Goal: Task Accomplishment & Management: Manage account settings

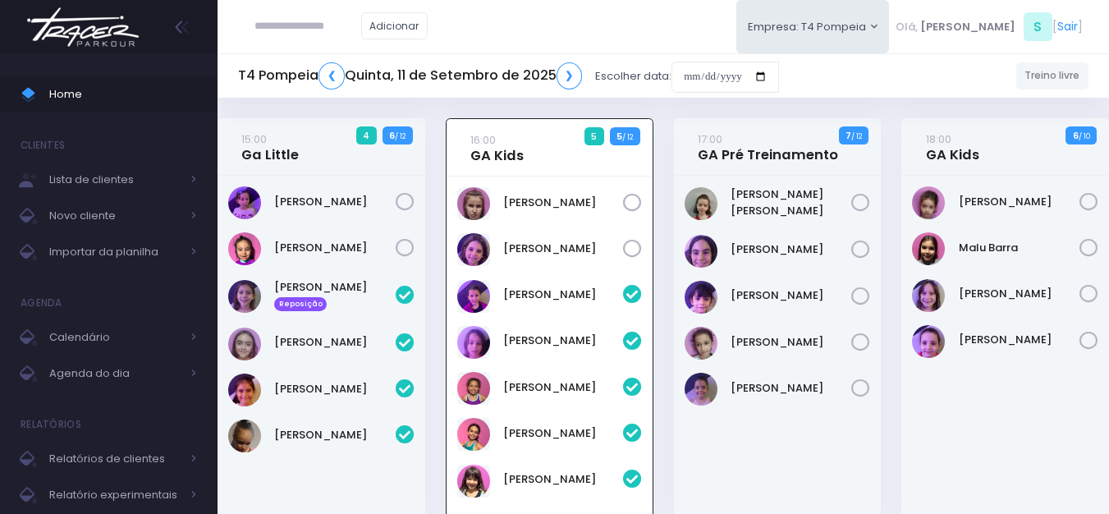
scroll to position [118, 0]
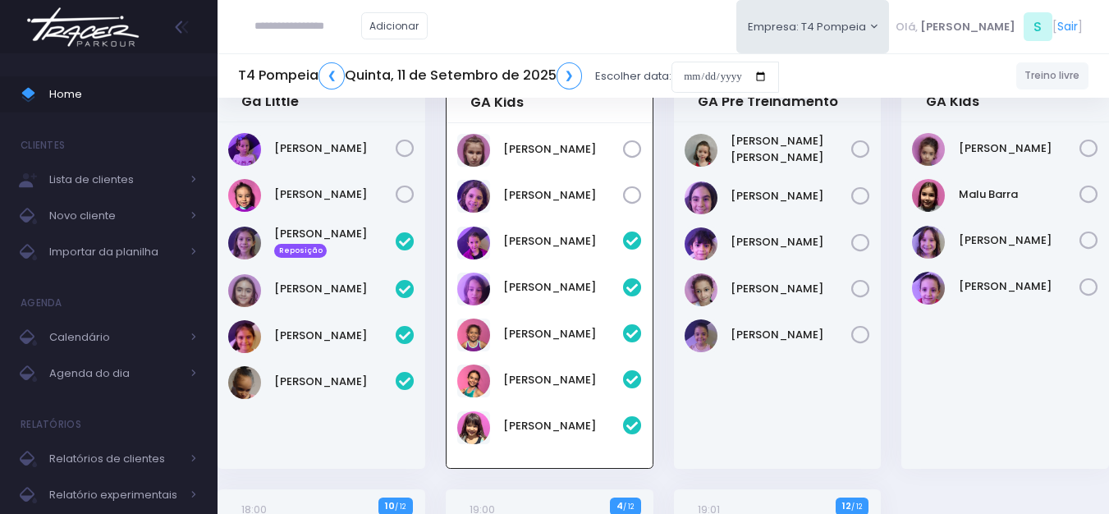
scroll to position [82, 0]
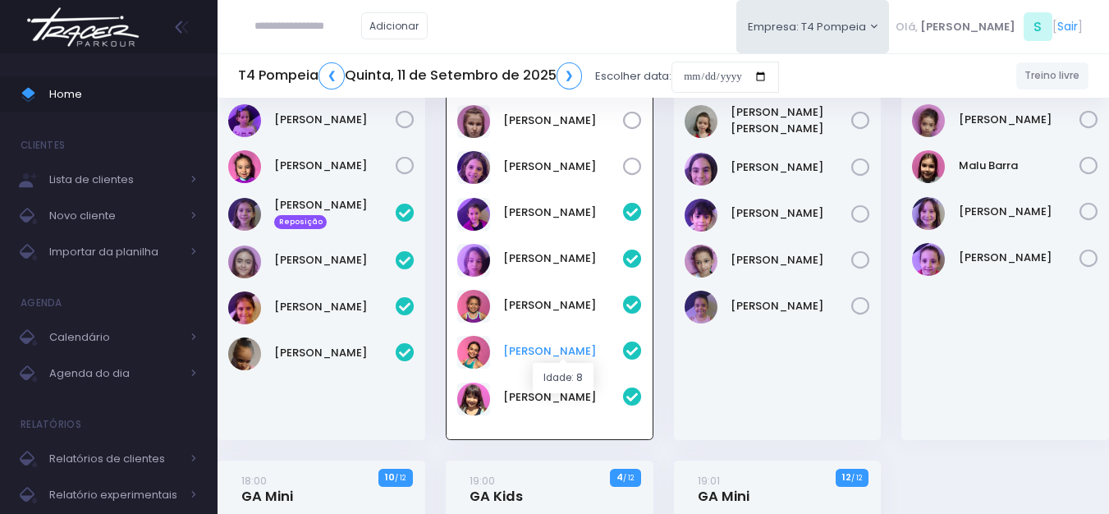
click link "[PERSON_NAME]"
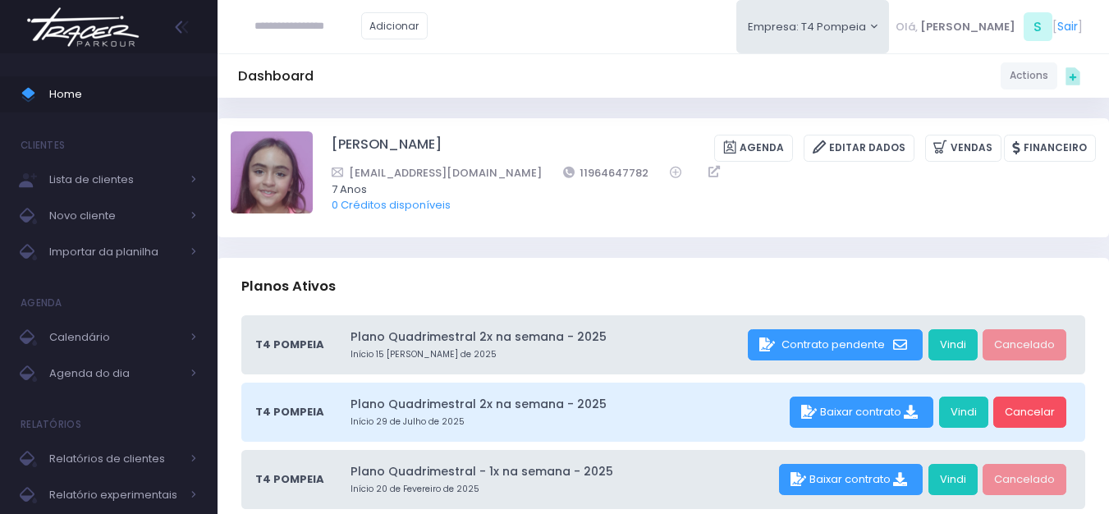
drag, startPoint x: 74, startPoint y: 38, endPoint x: 109, endPoint y: 6, distance: 47.6
click at [75, 38] on img at bounding box center [83, 26] width 125 height 57
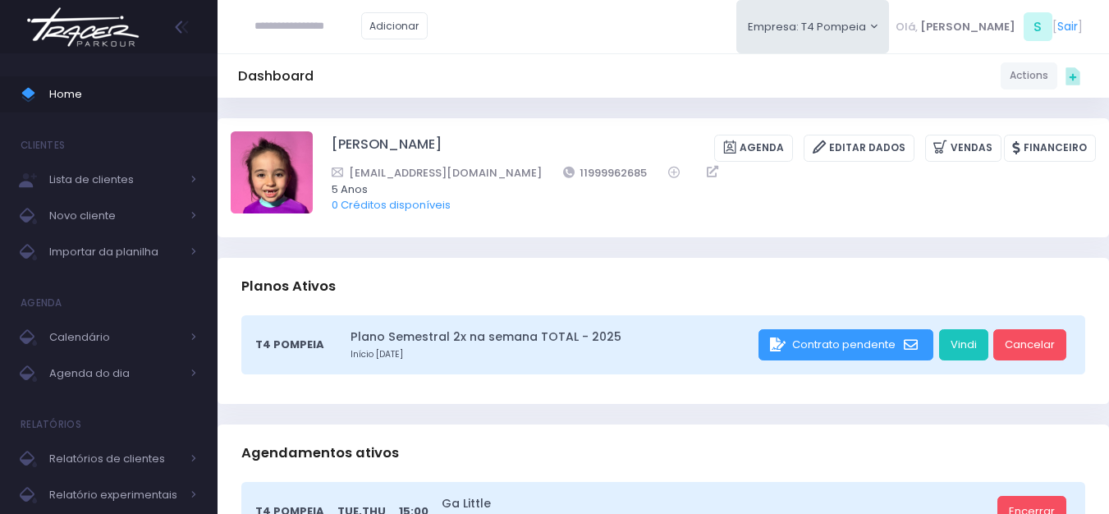
click at [94, 21] on img at bounding box center [83, 26] width 125 height 57
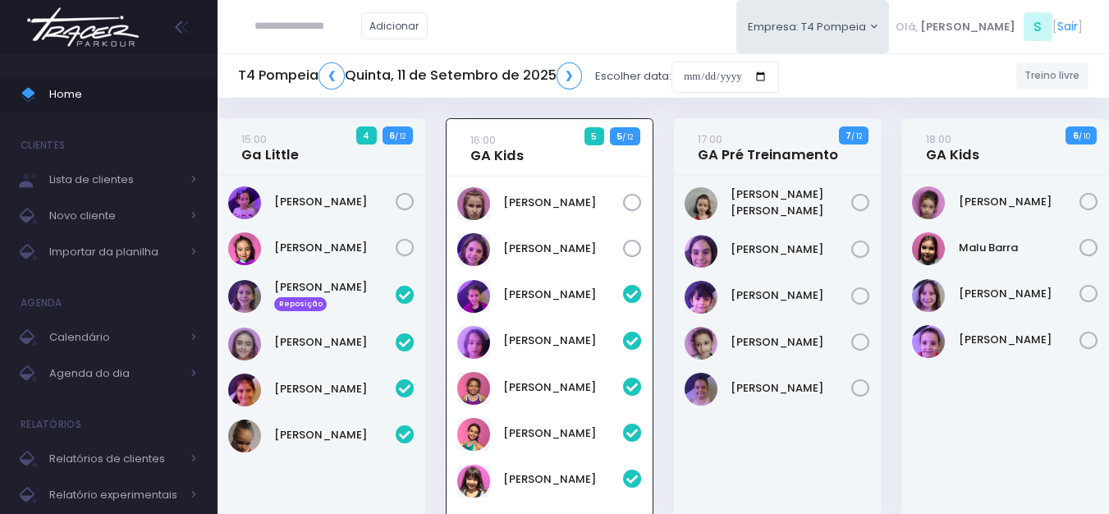
scroll to position [118, 0]
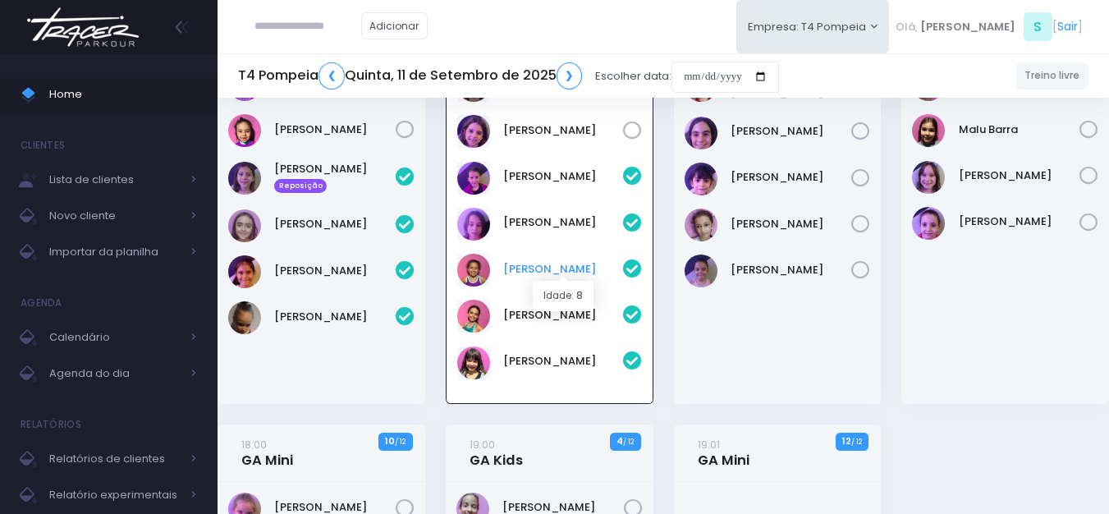
click at [553, 268] on link "[PERSON_NAME]" at bounding box center [563, 269] width 120 height 16
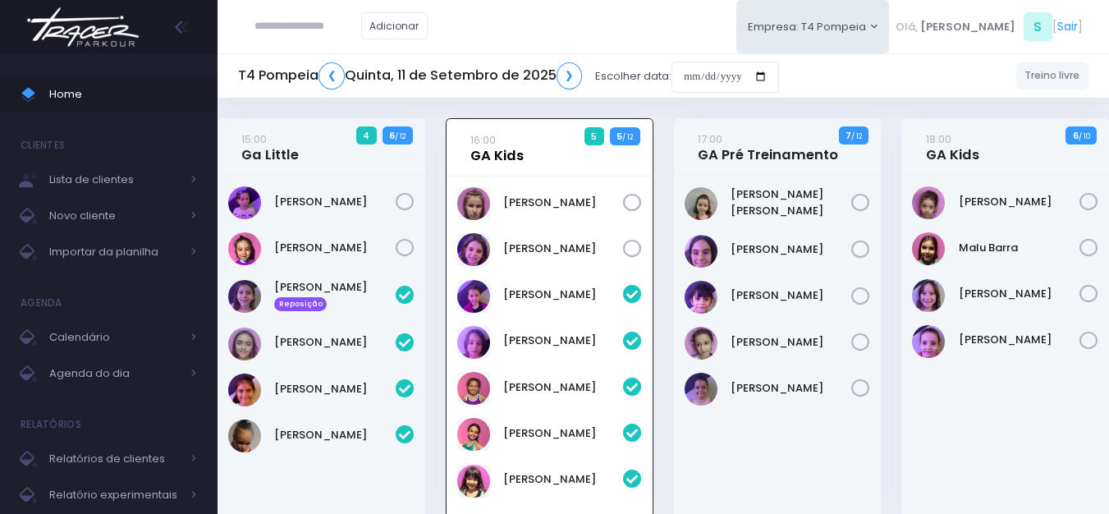
click at [486, 147] on link "16:00 GA Kids" at bounding box center [496, 147] width 53 height 33
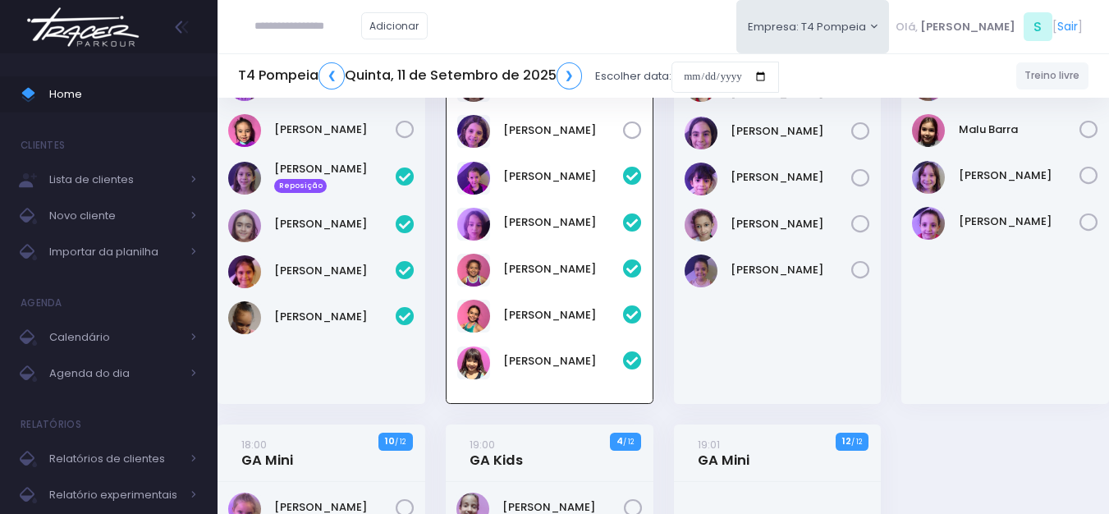
scroll to position [118, 0]
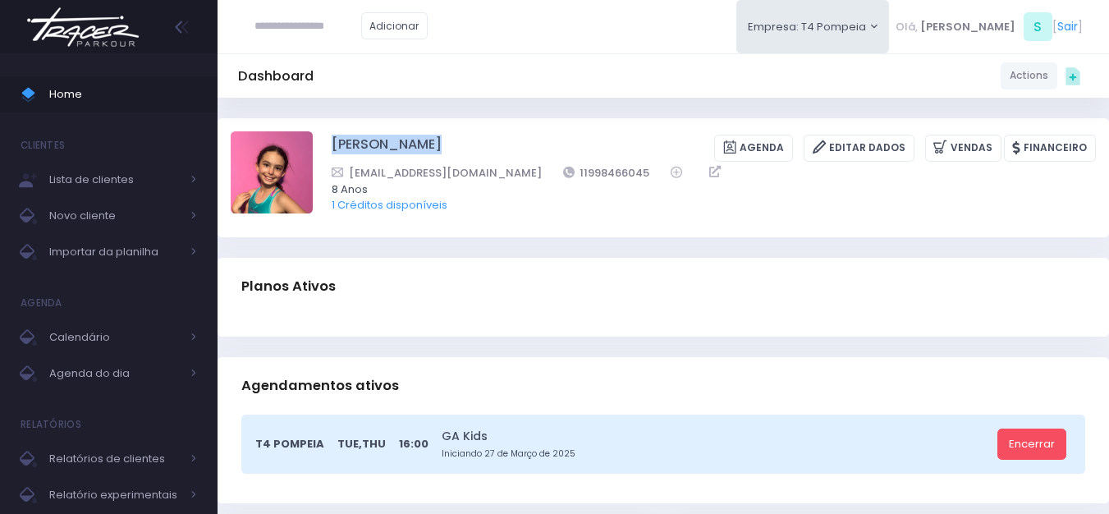
drag, startPoint x: 422, startPoint y: 136, endPoint x: 331, endPoint y: 140, distance: 91.1
click at [331, 140] on div "[PERSON_NAME] [GEOGRAPHIC_DATA] Editar Dados [GEOGRAPHIC_DATA] Financeiro [PERS…" at bounding box center [663, 177] width 865 height 92
copy div "[PERSON_NAME]"
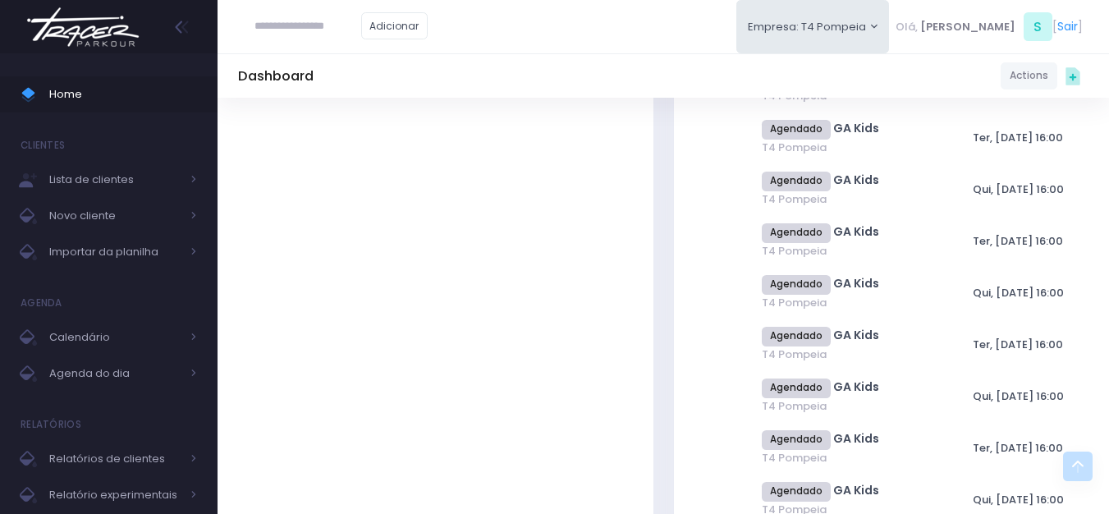
scroll to position [985, 0]
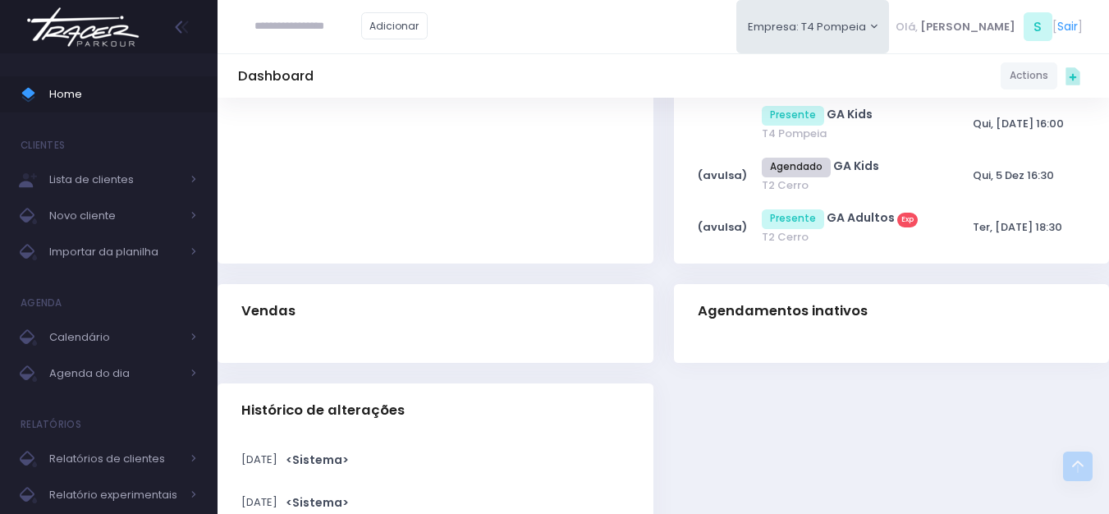
scroll to position [2872, 0]
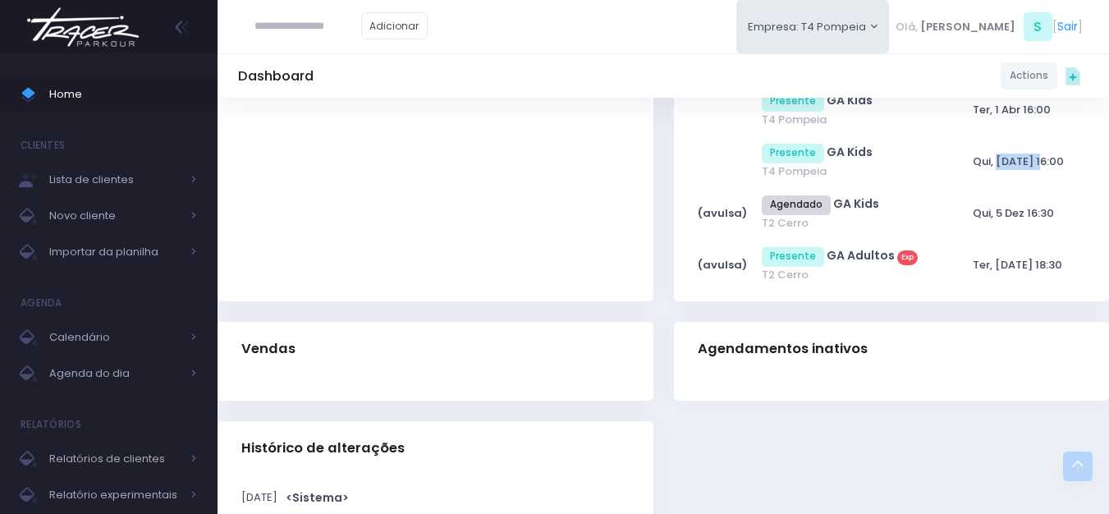
drag, startPoint x: 992, startPoint y: 166, endPoint x: 1036, endPoint y: 149, distance: 46.5
click at [1036, 149] on td "Qui, [DATE] 16:00" at bounding box center [1024, 161] width 121 height 52
click at [1045, 150] on td "Qui, [DATE] 16:00" at bounding box center [1024, 161] width 121 height 52
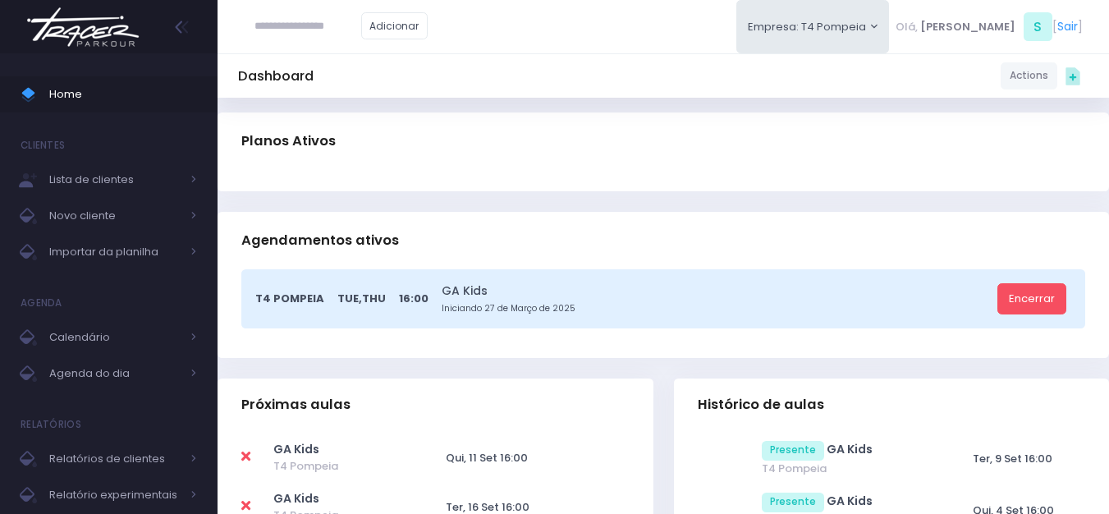
scroll to position [0, 0]
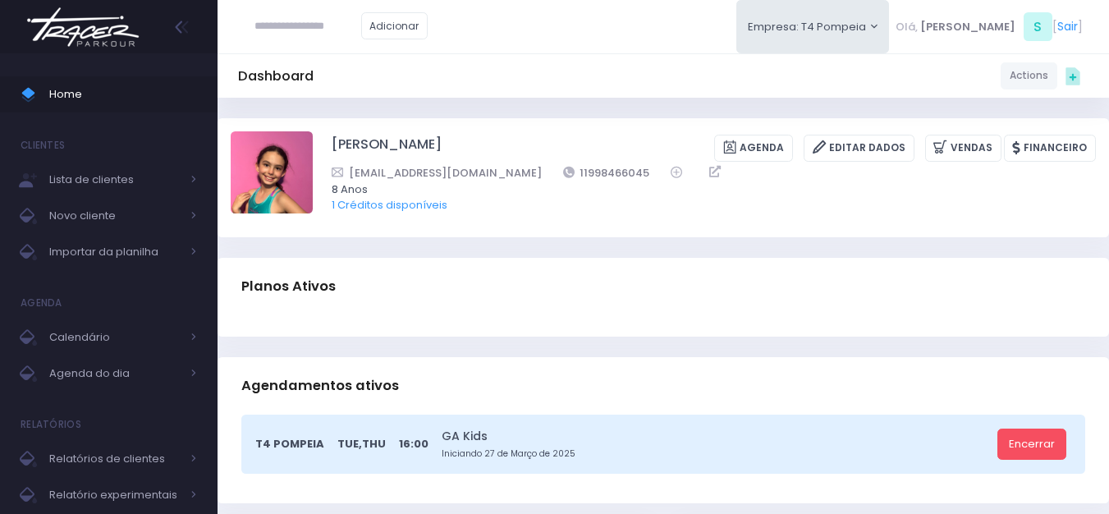
click at [707, 39] on div "Adicionar Empresa: T4 Pompeia T2 Cerro T3 Santana T4 Pompeia Olá, S" at bounding box center [662, 26] width 891 height 53
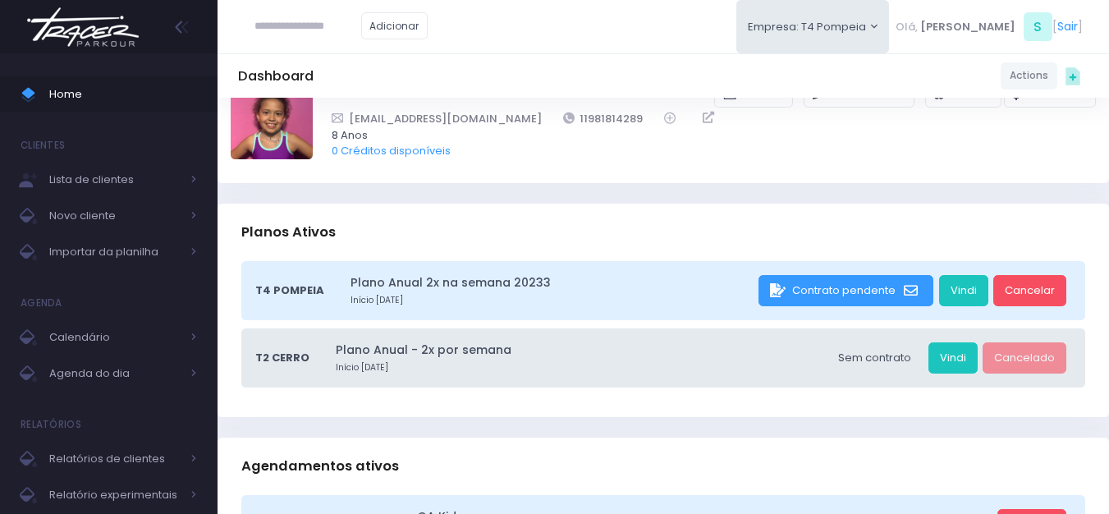
scroll to position [82, 0]
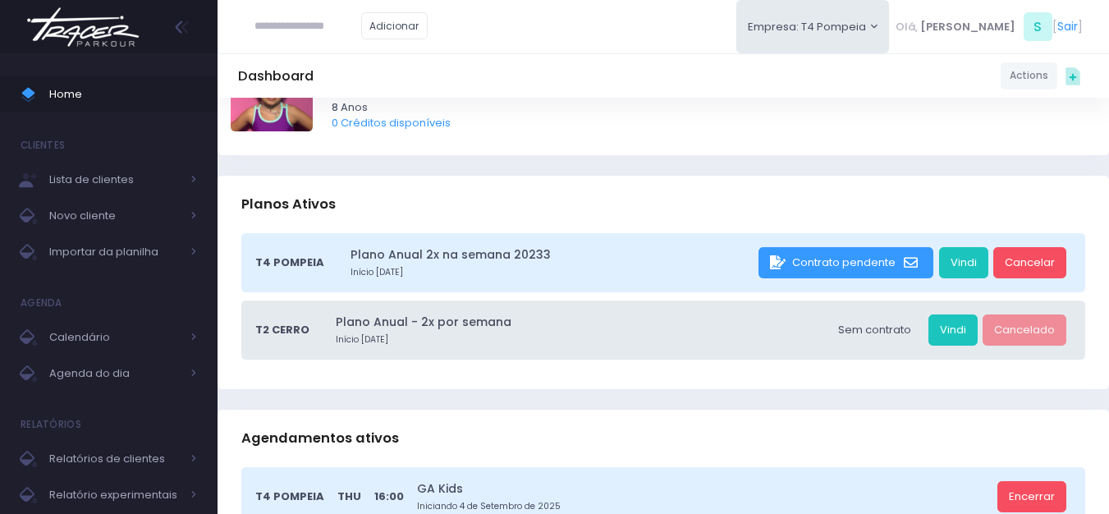
click at [458, 339] on small "Início 29 de Agosto de 2023" at bounding box center [579, 339] width 486 height 13
drag, startPoint x: 460, startPoint y: 342, endPoint x: 358, endPoint y: 340, distance: 101.8
click at [358, 340] on small "Início 29 de Agosto de 2023" at bounding box center [579, 339] width 486 height 13
drag, startPoint x: 358, startPoint y: 340, endPoint x: 483, endPoint y: 351, distance: 125.3
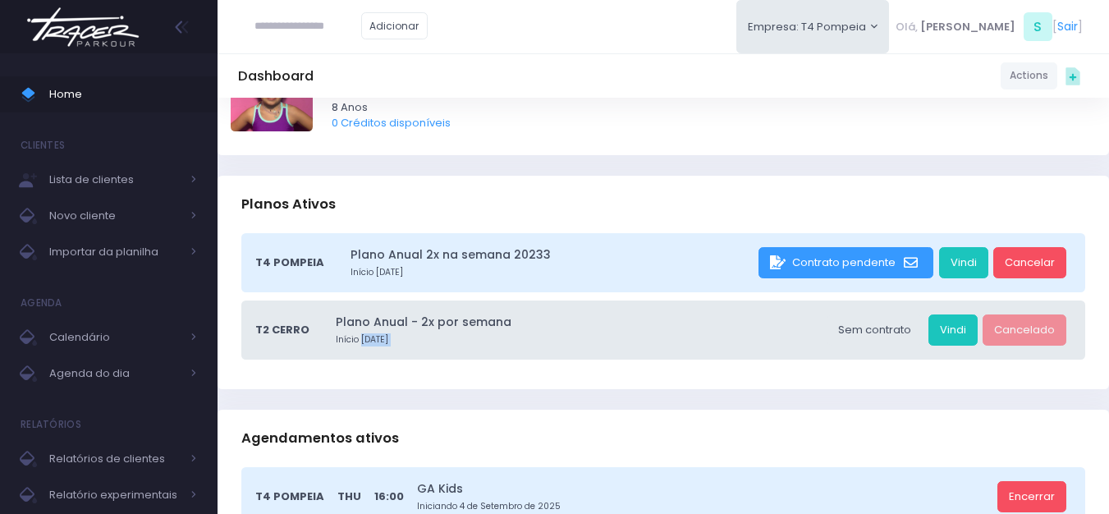
click at [483, 351] on div "T2 Cerro Plano Anual - 2x por semana Início 29 de Agosto de 2023 Sem contrato V…" at bounding box center [663, 329] width 844 height 59
drag, startPoint x: 107, startPoint y: 34, endPoint x: 172, endPoint y: 8, distance: 70.4
click at [107, 34] on img at bounding box center [83, 26] width 125 height 57
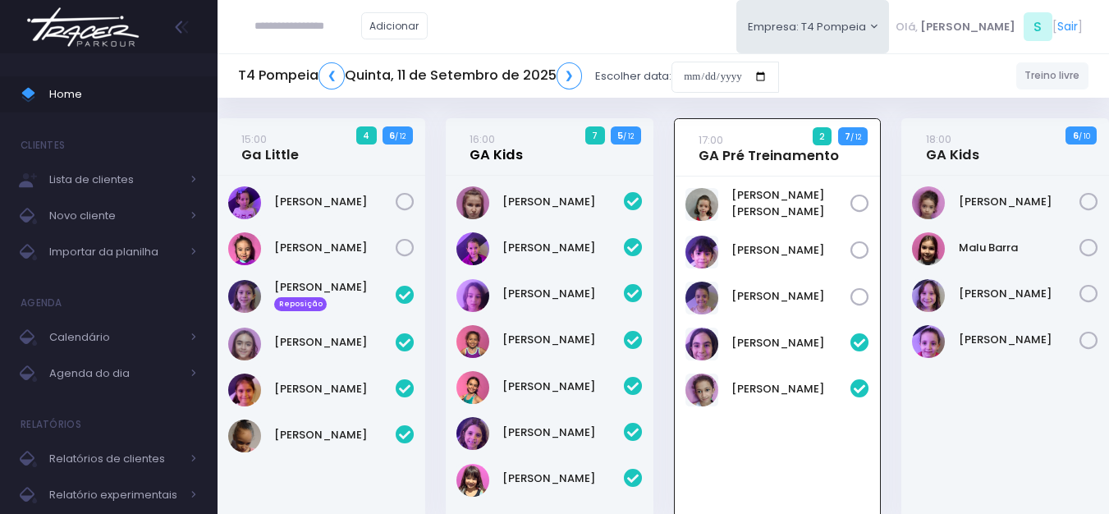
click at [490, 151] on link "16:00 GA Kids" at bounding box center [495, 146] width 53 height 33
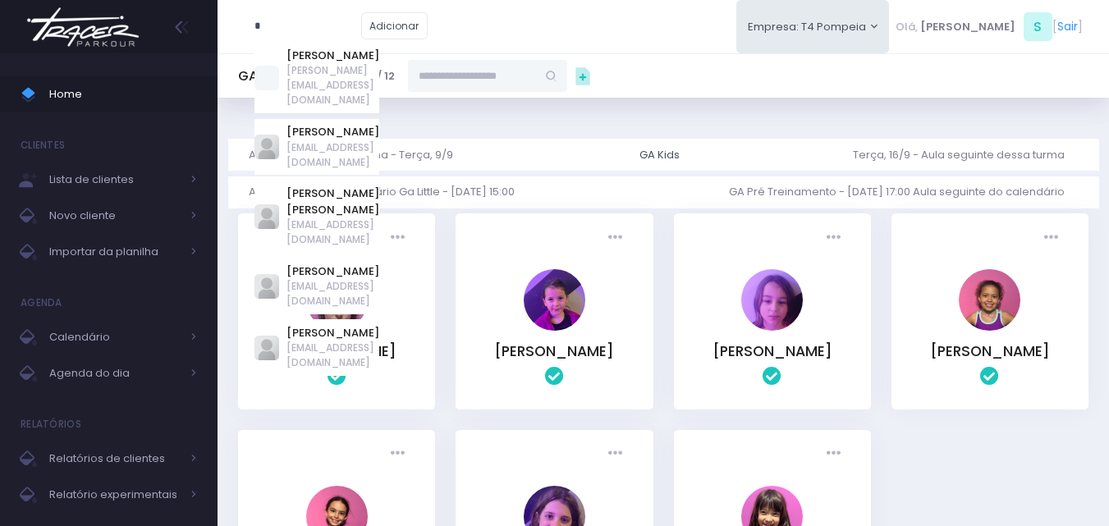
type input "*"
click at [494, 78] on input "text" at bounding box center [472, 75] width 128 height 31
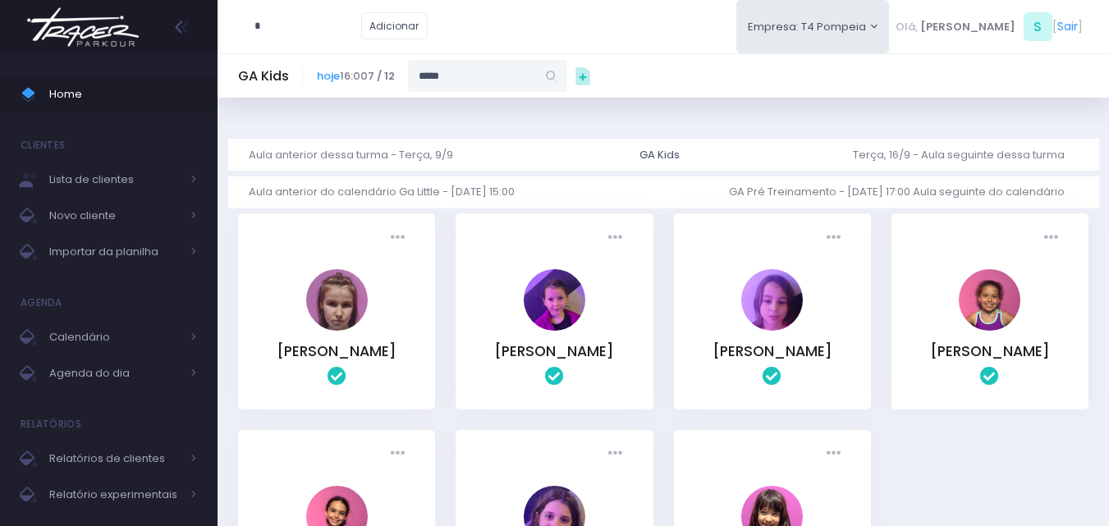
type input "***"
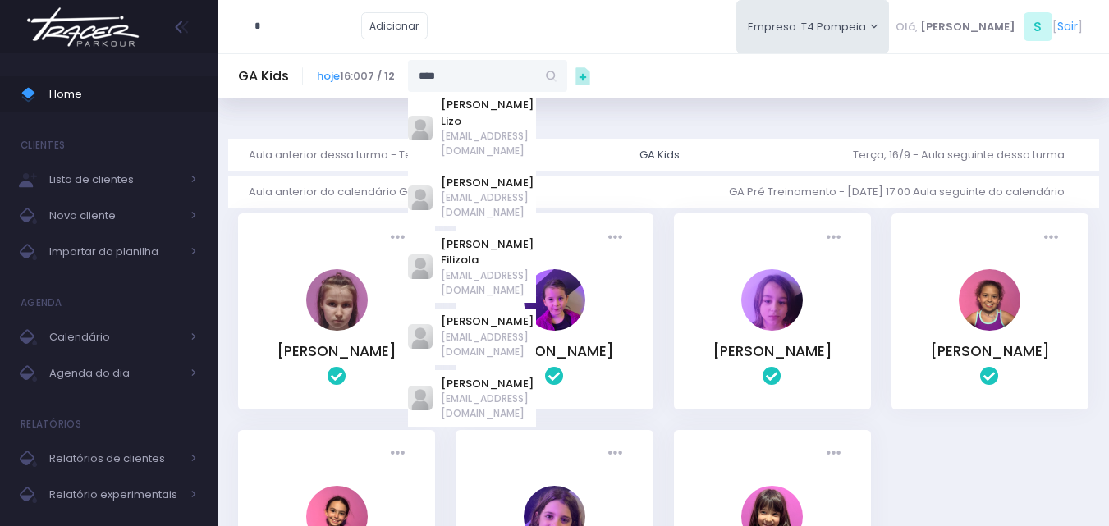
click at [495, 78] on input "***" at bounding box center [472, 75] width 128 height 31
drag, startPoint x: 495, startPoint y: 78, endPoint x: 261, endPoint y: 95, distance: 234.5
click at [261, 95] on div "GA Kids hoje 16:00 7 / 12 *** liz Bruna Guittari Lizo bruhg@yahoo.com.br Ana El…" at bounding box center [662, 75] width 891 height 44
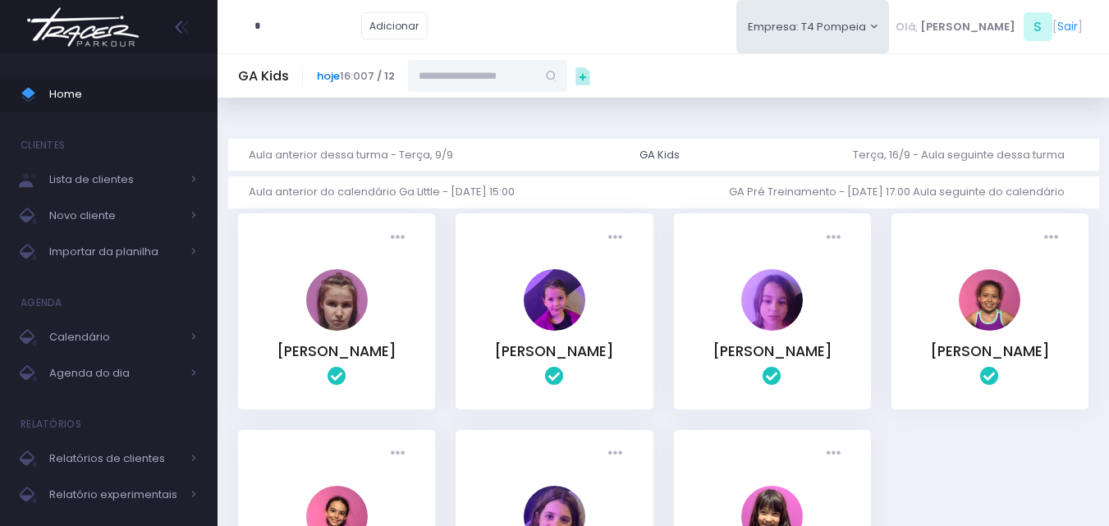
click at [326, 69] on link "hoje" at bounding box center [328, 76] width 23 height 16
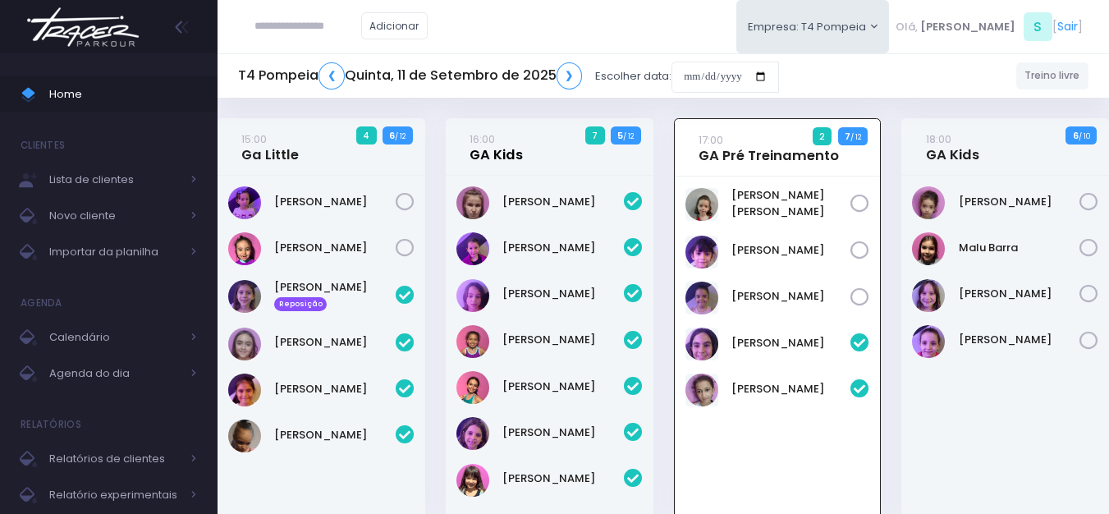
click at [500, 147] on link "16:00 GA Kids" at bounding box center [495, 146] width 53 height 33
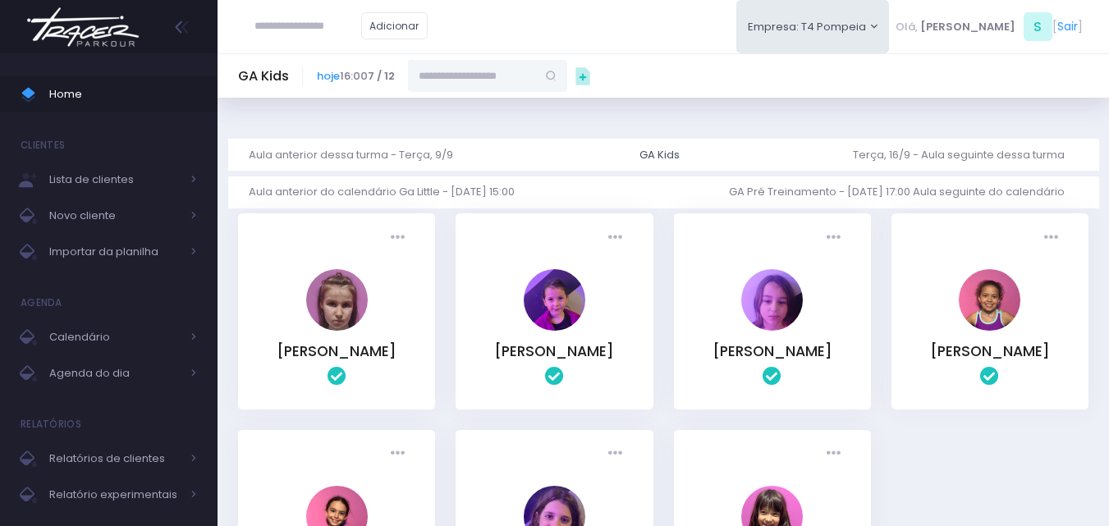
click at [525, 85] on input "text" at bounding box center [472, 75] width 128 height 31
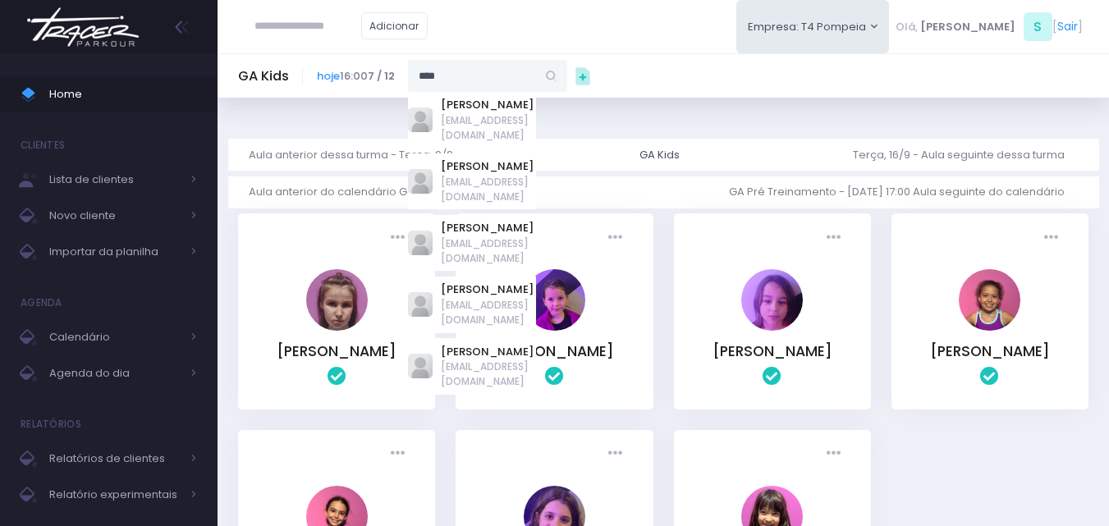
type input "***"
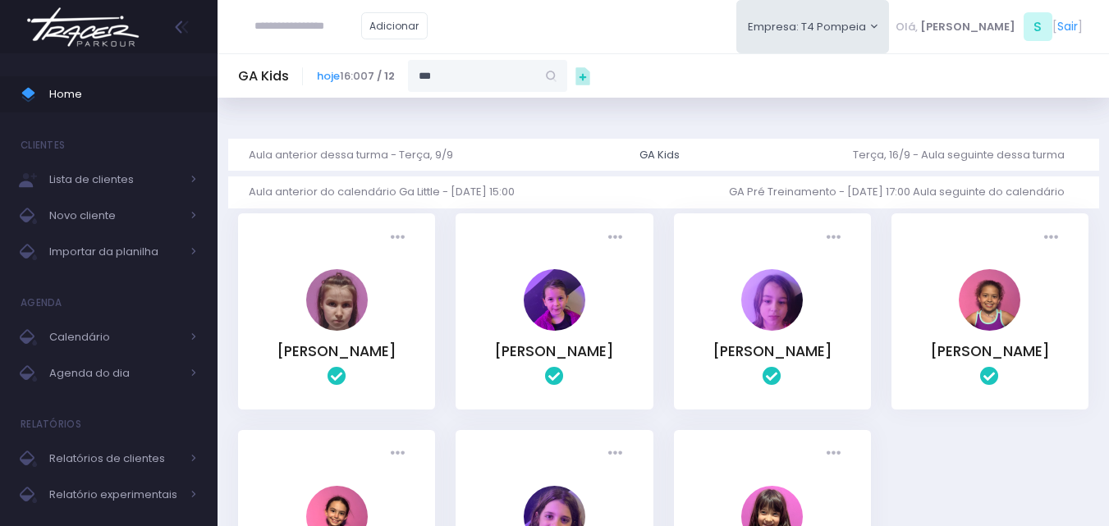
type input "**********"
type input "**"
type input "*"
click at [368, 359] on link "[PERSON_NAME]" at bounding box center [337, 351] width 120 height 20
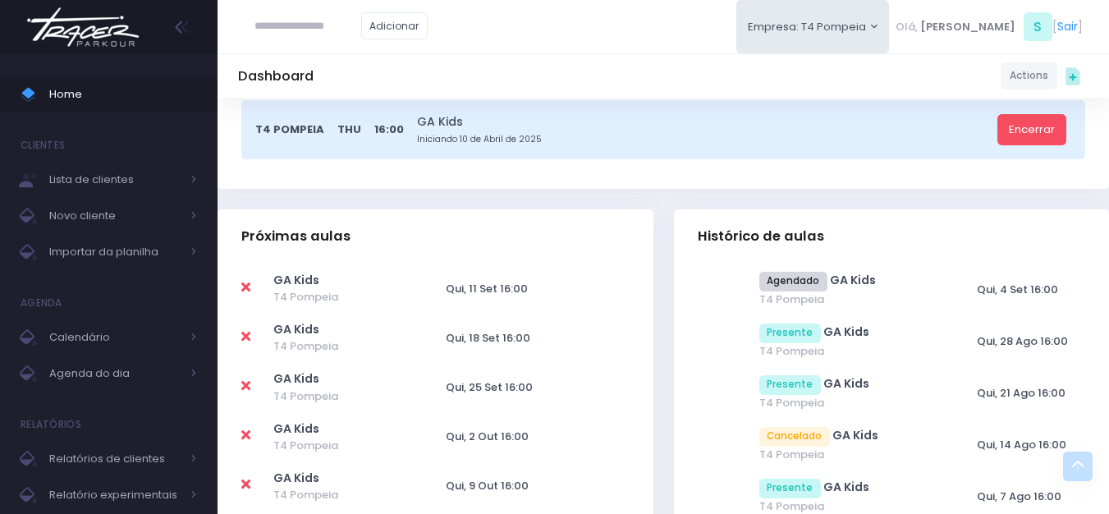
scroll to position [410, 0]
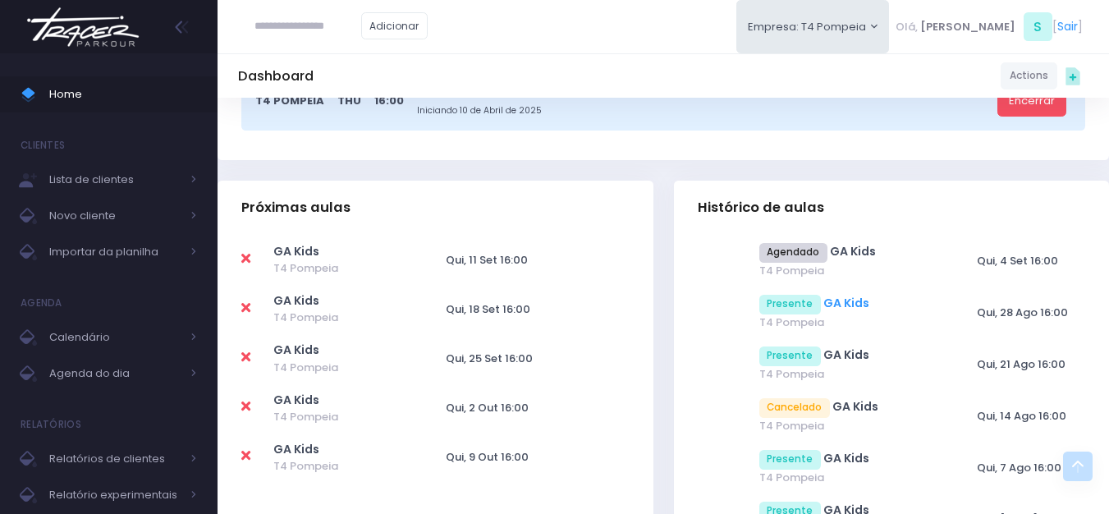
click at [837, 300] on link "GA Kids" at bounding box center [846, 303] width 46 height 16
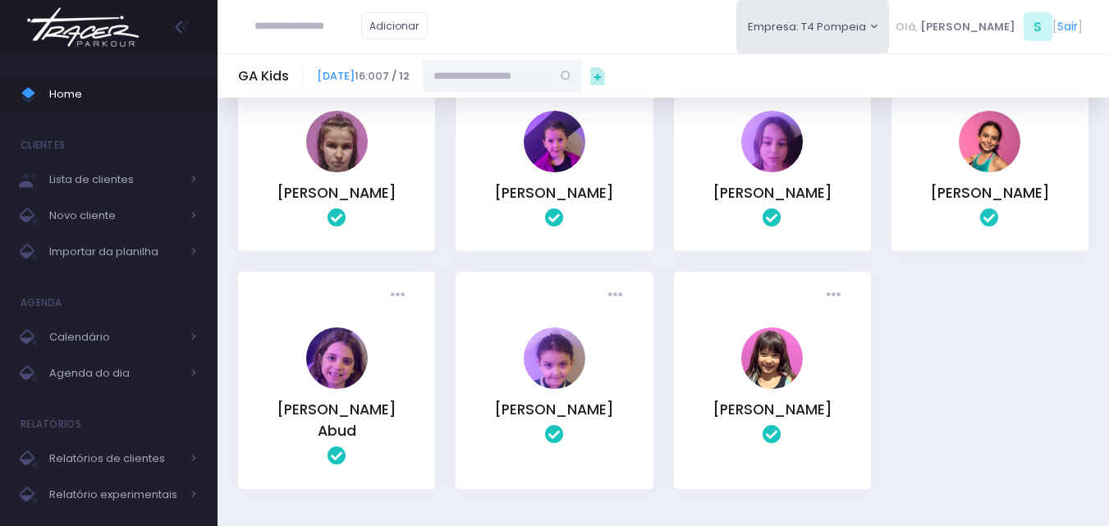
scroll to position [164, 0]
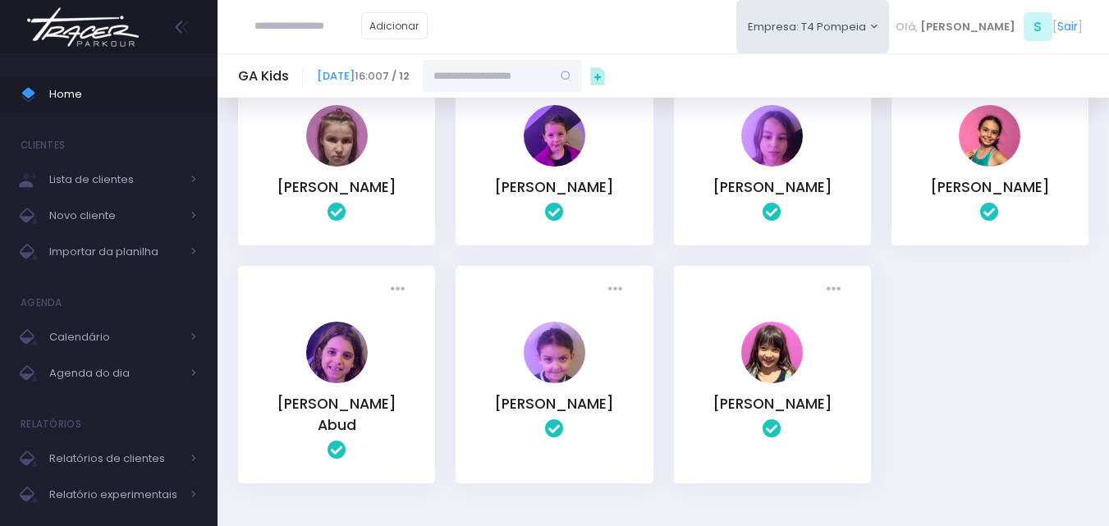
drag, startPoint x: 620, startPoint y: 419, endPoint x: 502, endPoint y: 421, distance: 117.4
click at [502, 414] on div "[PERSON_NAME]" at bounding box center [554, 403] width 149 height 21
copy link "[PERSON_NAME]"
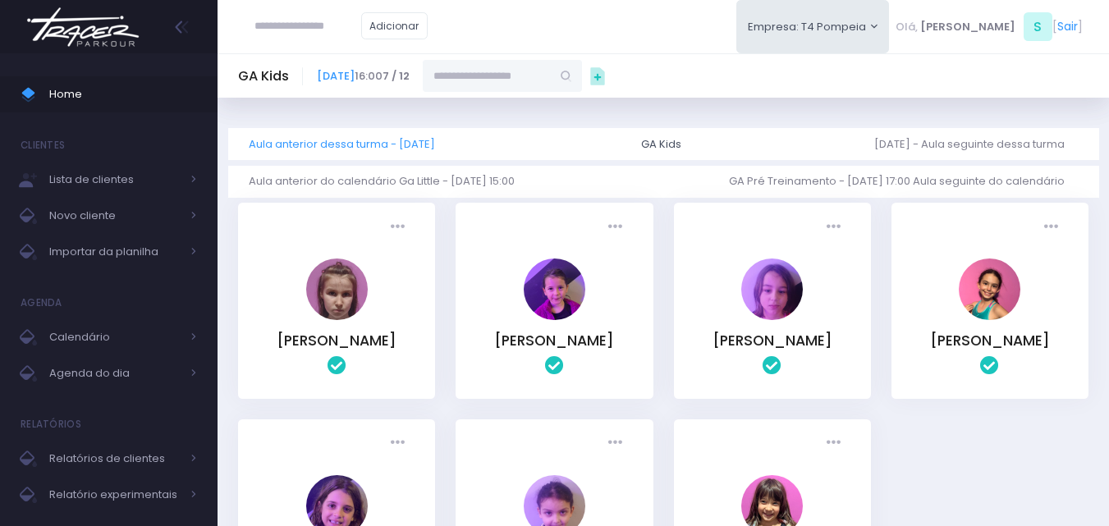
scroll to position [0, 0]
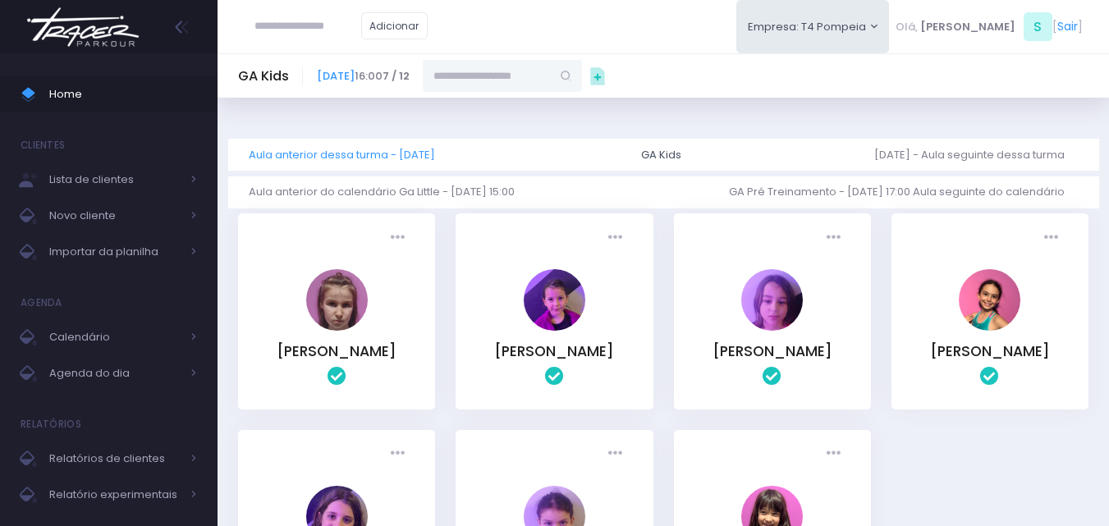
click at [356, 159] on link "Aula anterior dessa turma - [DATE]" at bounding box center [348, 155] width 199 height 32
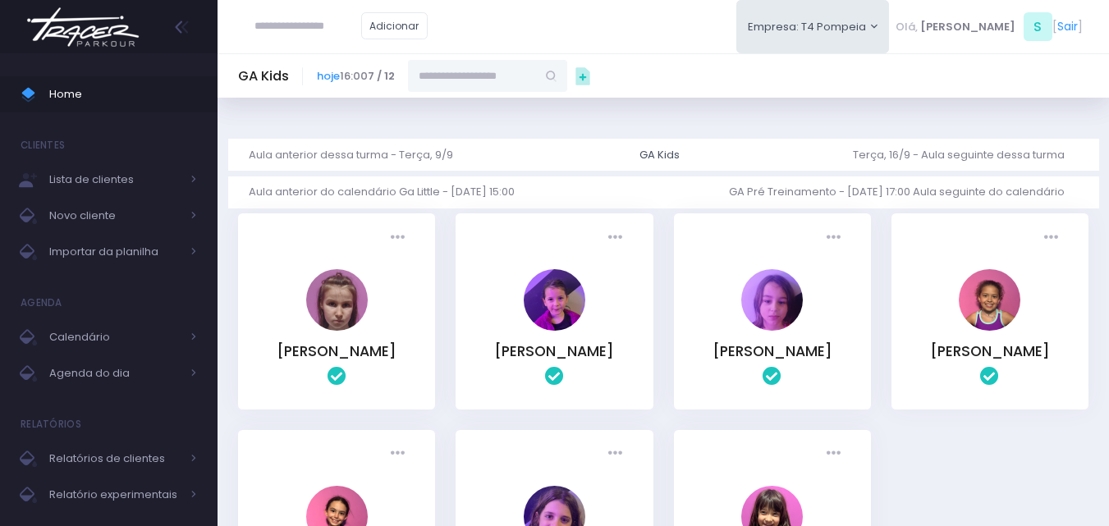
click at [528, 80] on input "text" at bounding box center [472, 75] width 128 height 31
paste input "**********"
click at [505, 97] on link "[PERSON_NAME]" at bounding box center [488, 105] width 95 height 16
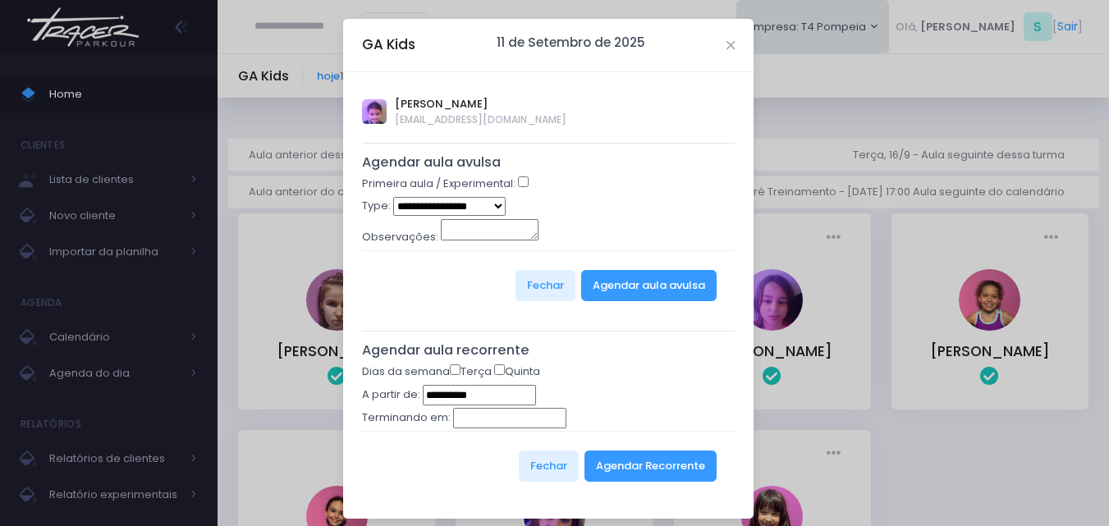
type input "**********"
click at [668, 472] on button "Agendar Recorrente" at bounding box center [650, 466] width 132 height 31
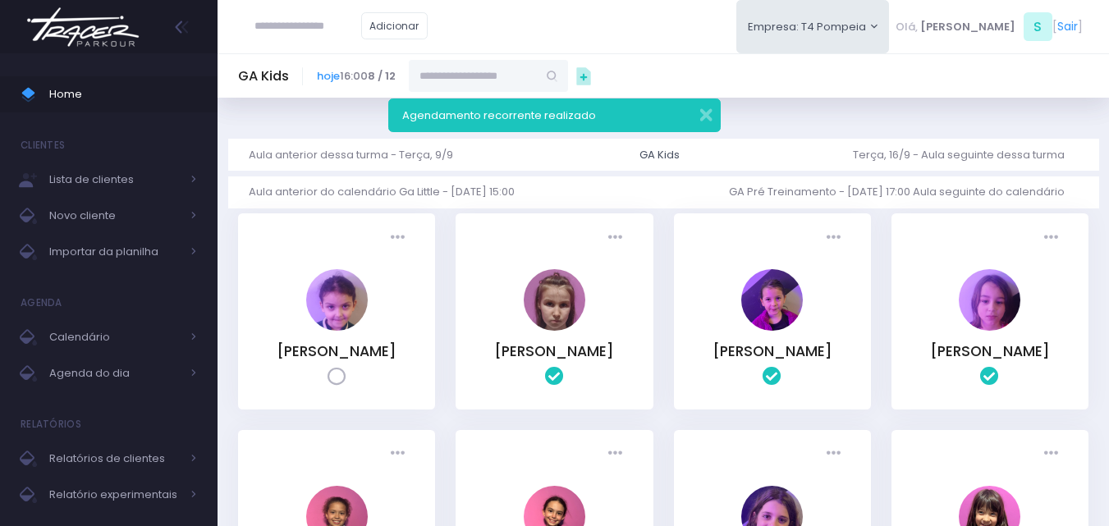
click at [103, 35] on img at bounding box center [83, 26] width 125 height 57
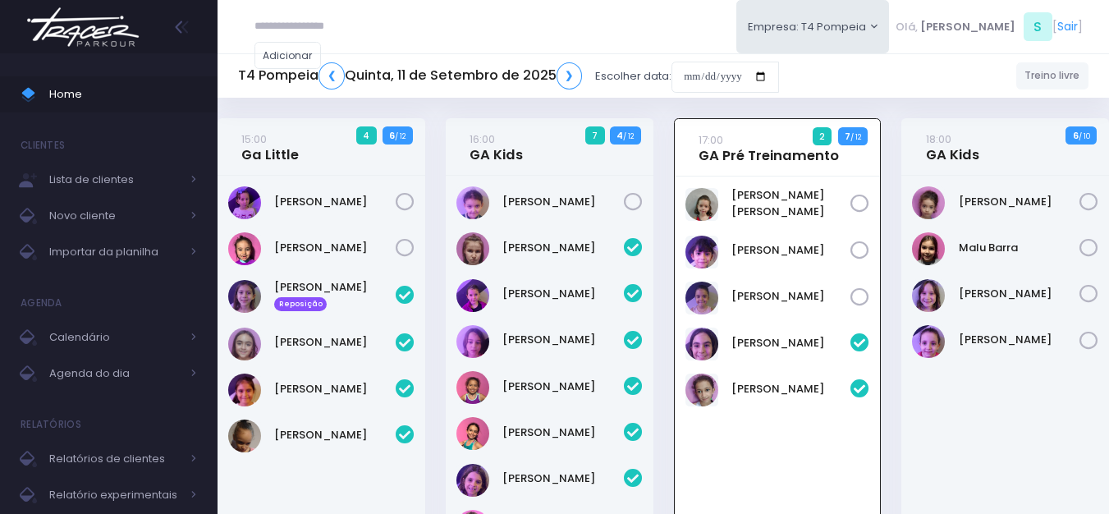
scroll to position [118, 0]
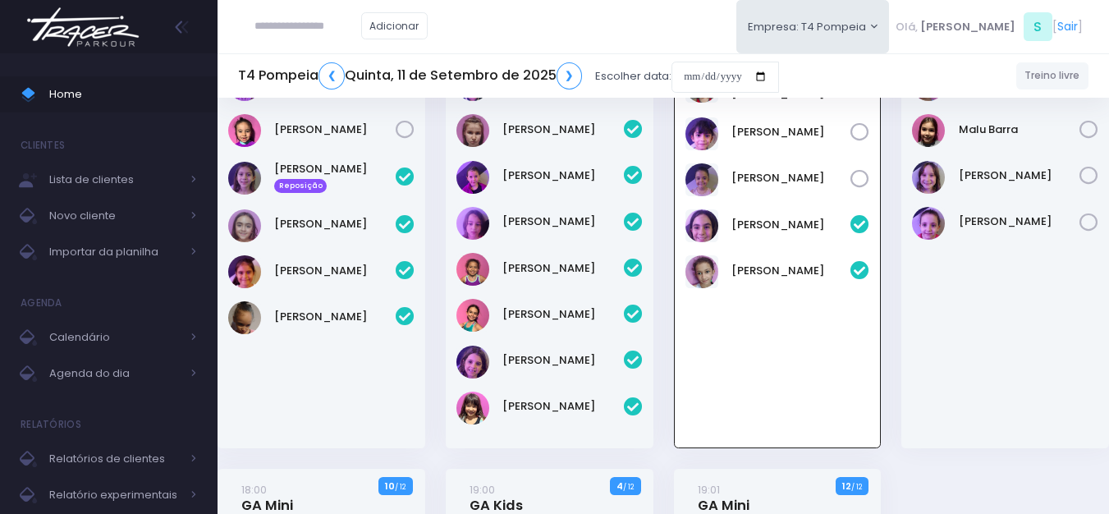
click at [268, 390] on div "[PERSON_NAME]" at bounding box center [321, 252] width 208 height 391
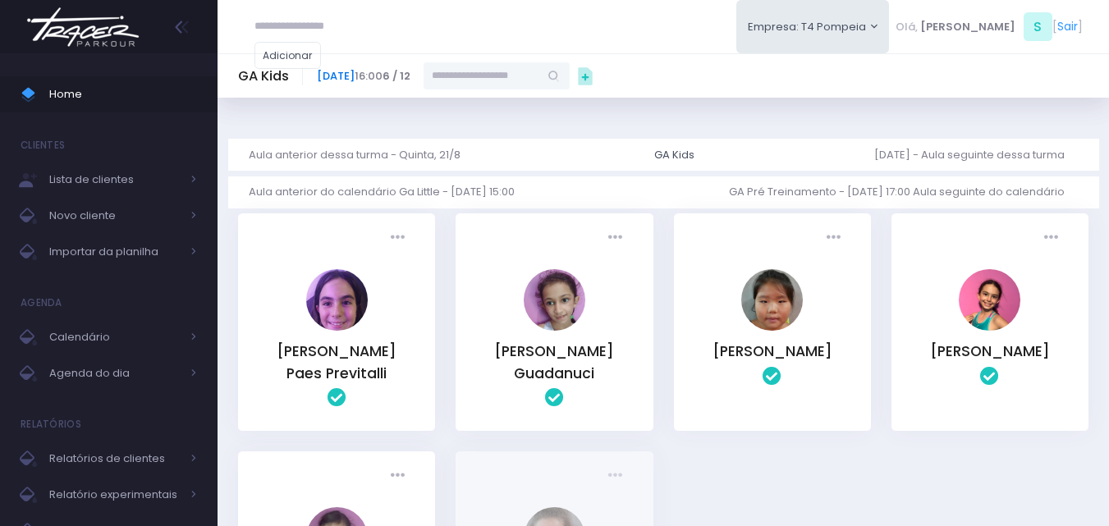
click at [355, 80] on link "[DATE]" at bounding box center [336, 76] width 38 height 16
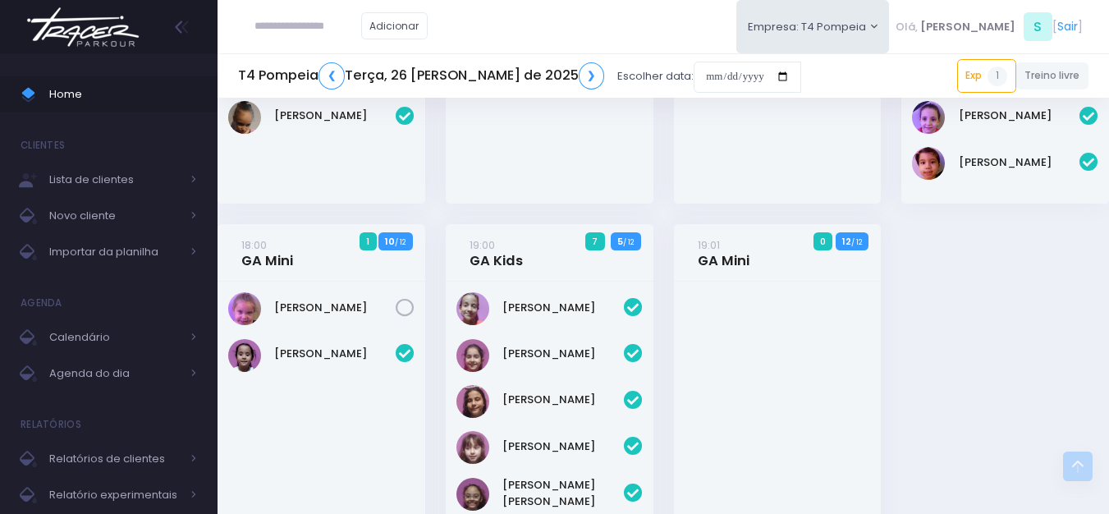
scroll to position [410, 0]
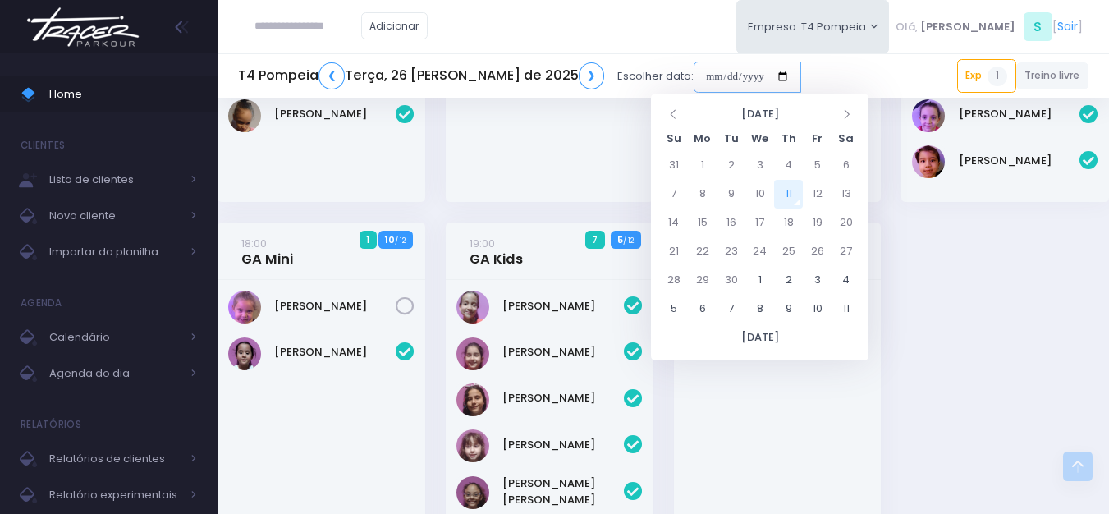
click at [722, 68] on input "date" at bounding box center [746, 77] width 107 height 31
click at [786, 167] on td "4" at bounding box center [788, 165] width 29 height 29
type input "**********"
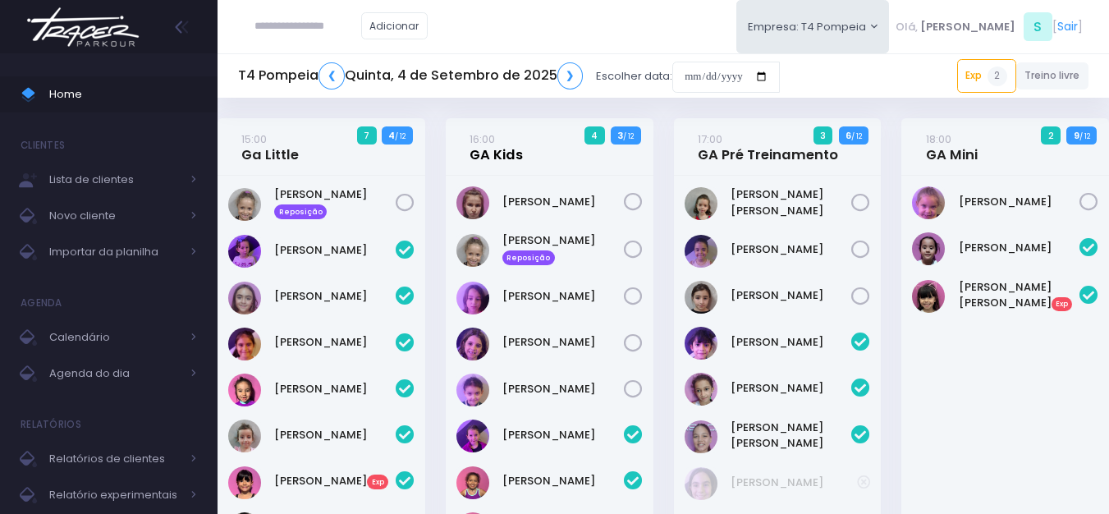
click at [505, 153] on link "16:00 GA Kids" at bounding box center [495, 146] width 53 height 33
click at [694, 79] on input "date" at bounding box center [725, 77] width 107 height 31
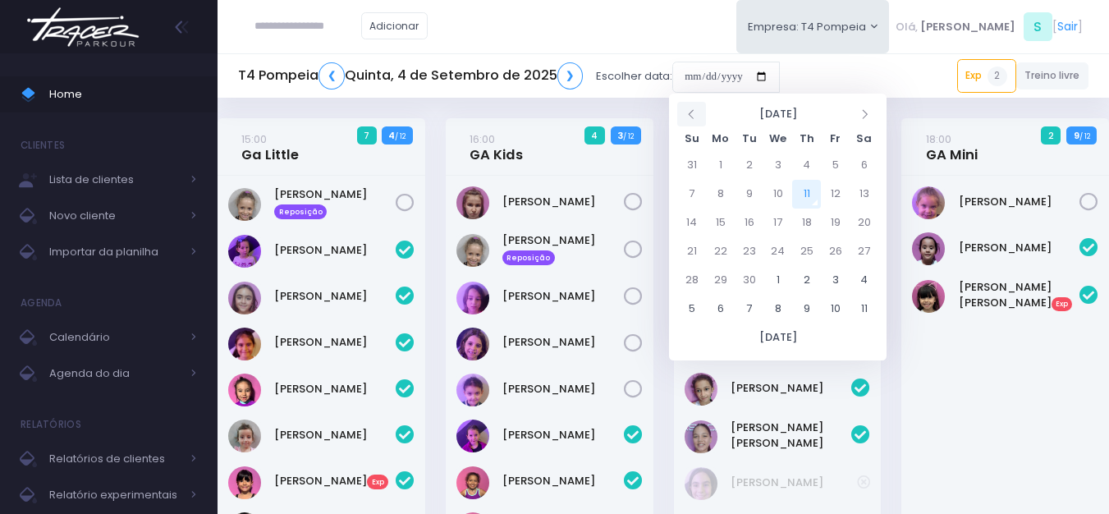
click at [690, 113] on icon at bounding box center [691, 113] width 13 height 13
click at [808, 269] on td "28" at bounding box center [806, 280] width 29 height 29
type input "**********"
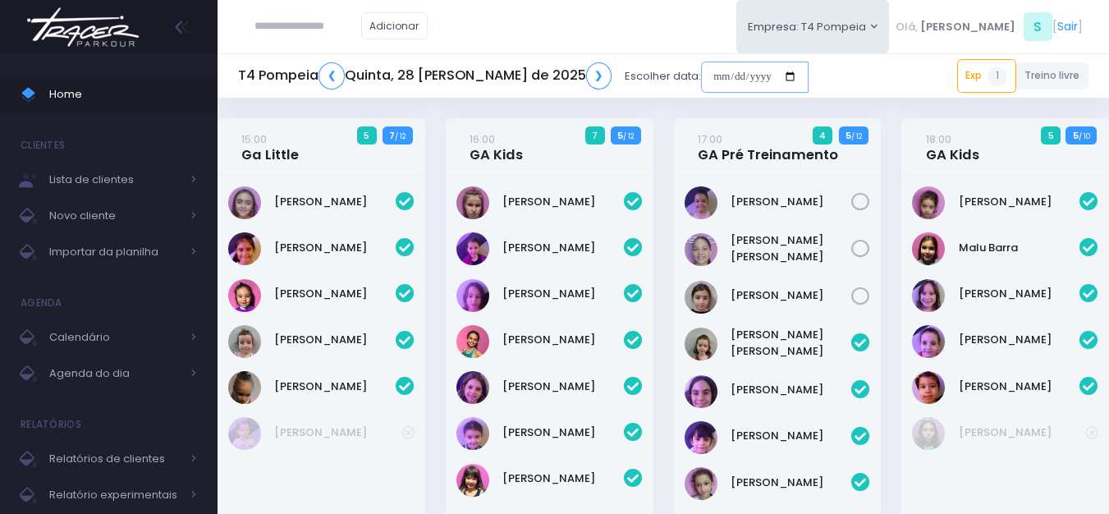
click at [734, 85] on input "date" at bounding box center [754, 77] width 107 height 31
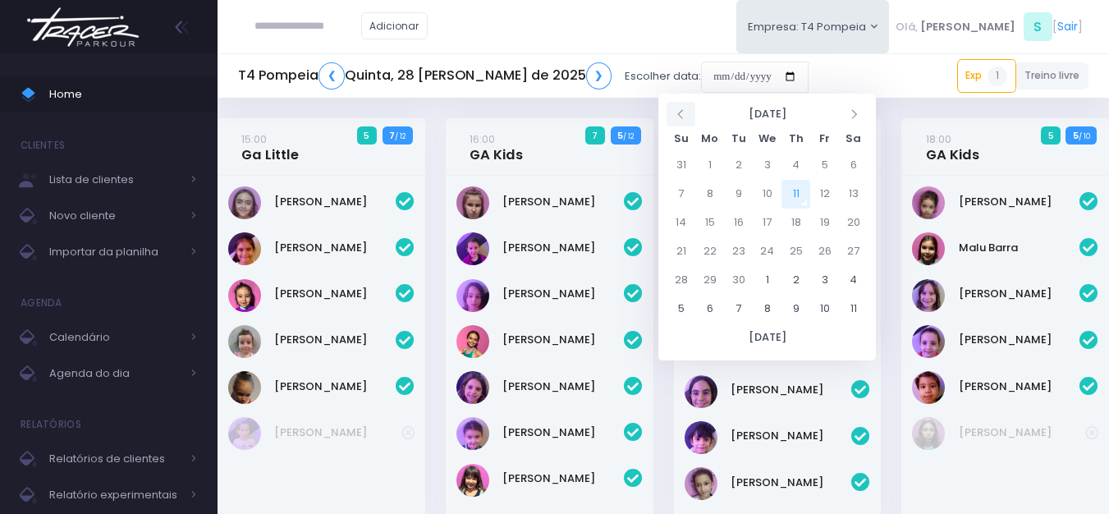
click at [683, 115] on icon at bounding box center [681, 113] width 13 height 13
click at [798, 257] on td "21" at bounding box center [795, 251] width 29 height 29
type input "**********"
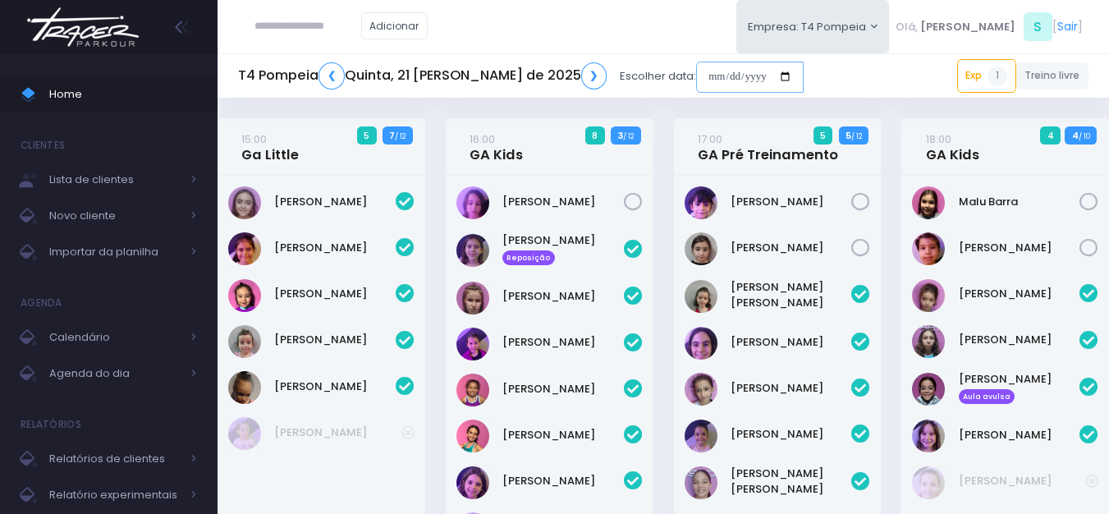
click at [696, 74] on input "date" at bounding box center [749, 77] width 107 height 31
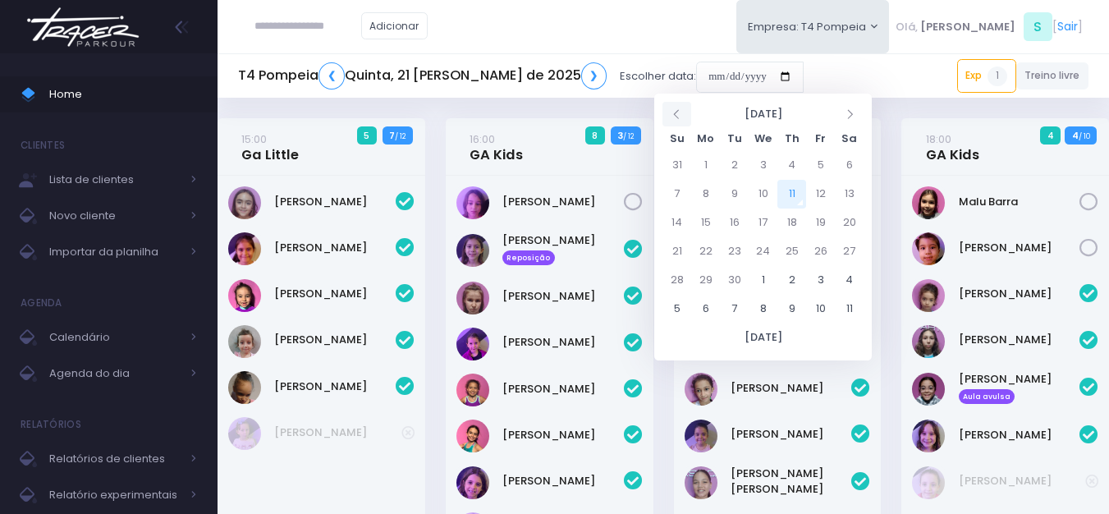
click at [679, 119] on icon at bounding box center [676, 113] width 13 height 13
click at [789, 220] on td "14" at bounding box center [791, 222] width 29 height 29
type input "**********"
